Goal: Information Seeking & Learning: Learn about a topic

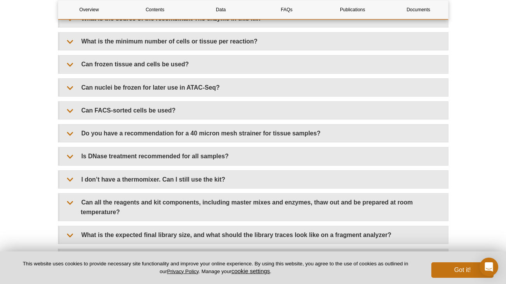
scroll to position [1454, 0]
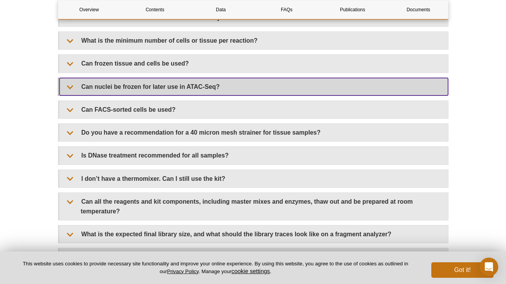
click at [123, 78] on summary "Can nuclei be frozen for later use in ATAC-Seq?" at bounding box center [253, 86] width 388 height 17
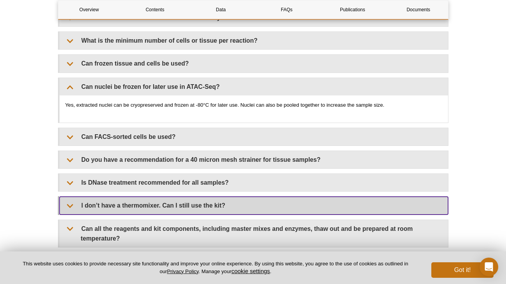
click at [152, 197] on summary "I don’t have a thermomixer. Can I still use the kit?" at bounding box center [253, 205] width 388 height 17
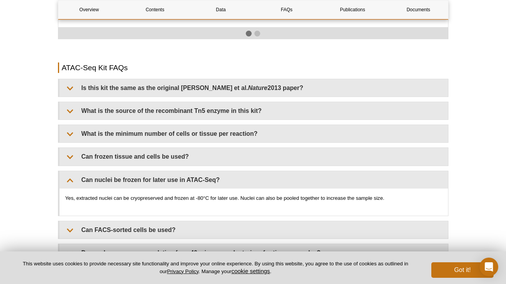
scroll to position [1390, 0]
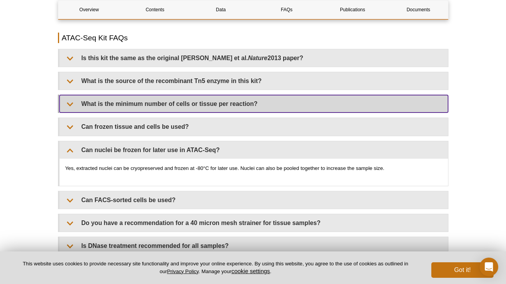
click at [158, 96] on summary "What is the minimum number of cells or tissue per reaction?" at bounding box center [253, 103] width 388 height 17
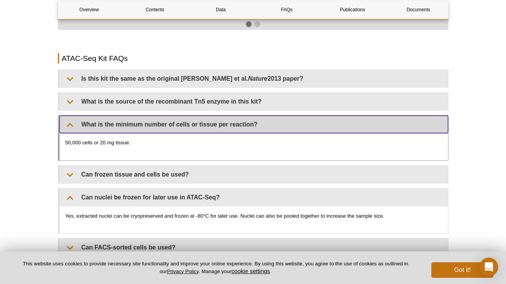
scroll to position [1367, 0]
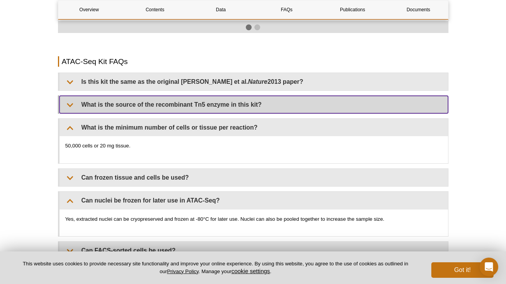
click at [155, 97] on summary "What is the source of the recombinant Tn5 enzyme in this kit?" at bounding box center [253, 104] width 388 height 17
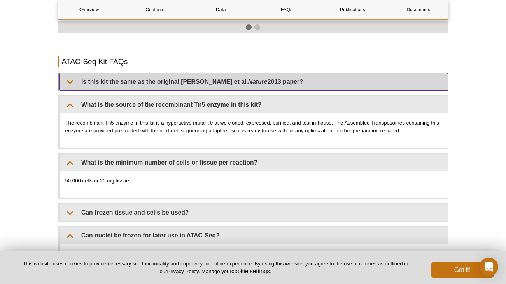
click at [134, 75] on summary "Is this kit the same as the original Buenrostro et al. Nature 2013 paper?" at bounding box center [253, 81] width 388 height 17
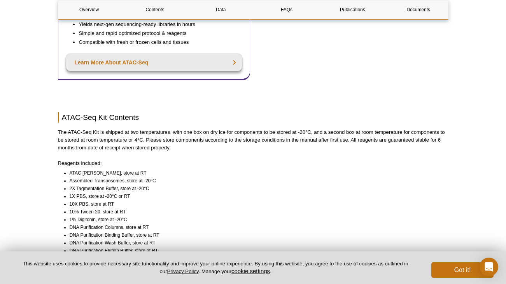
scroll to position [0, 0]
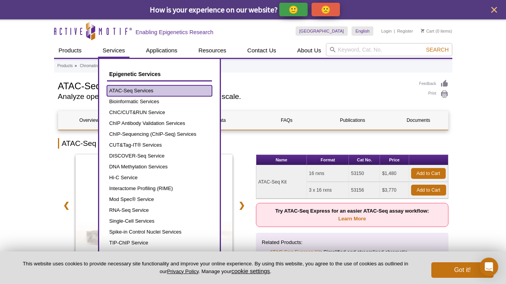
click at [134, 92] on link "ATAC-Seq Services" at bounding box center [159, 90] width 105 height 11
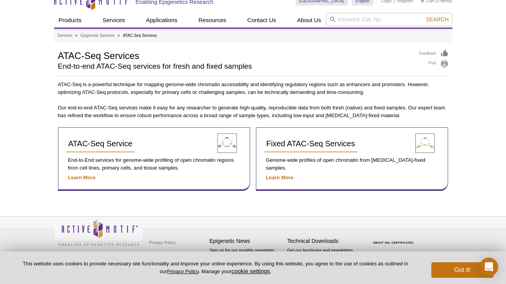
scroll to position [11, 0]
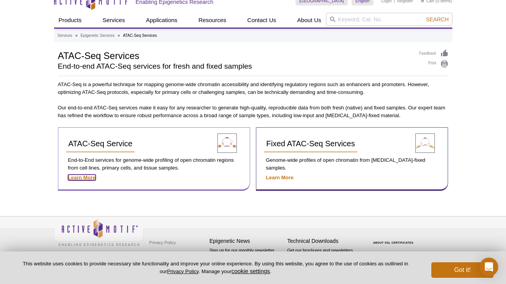
click at [84, 180] on strong "Learn More" at bounding box center [82, 178] width 28 height 6
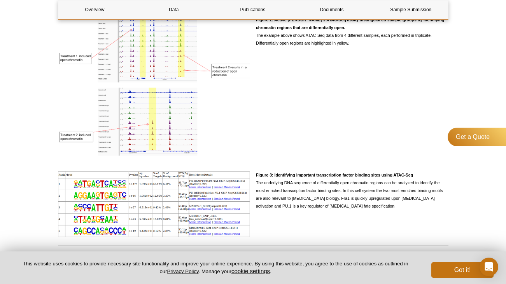
scroll to position [816, 0]
